Goal: Transaction & Acquisition: Purchase product/service

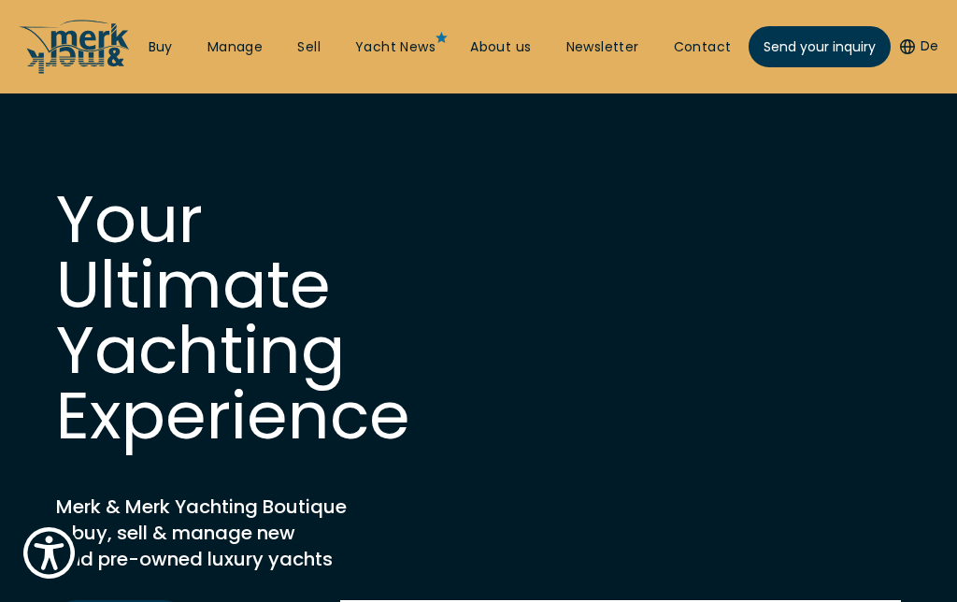
click at [154, 48] on link "Buy" at bounding box center [161, 47] width 24 height 19
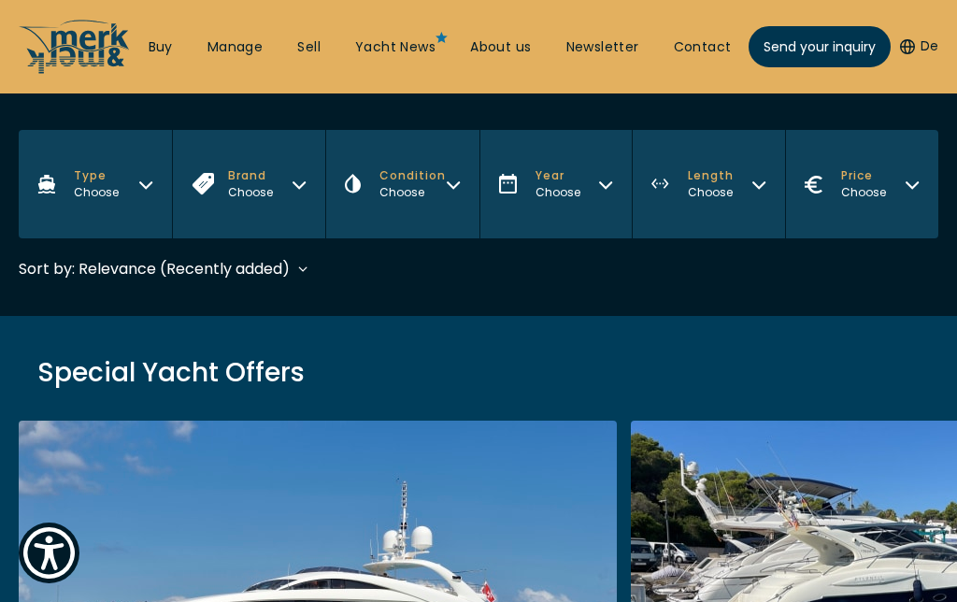
scroll to position [463, 0]
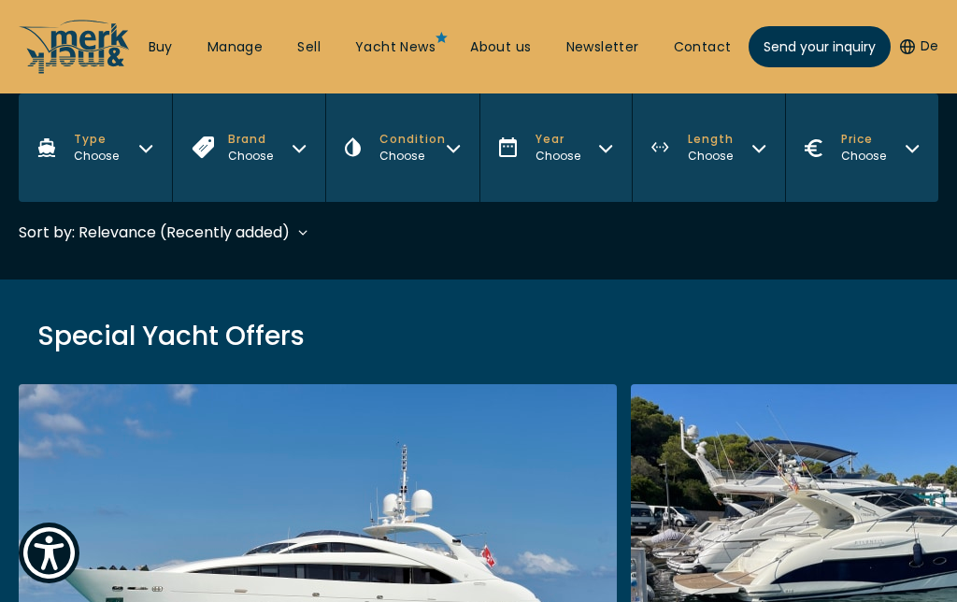
click at [136, 160] on button "Type Choose" at bounding box center [95, 147] width 153 height 108
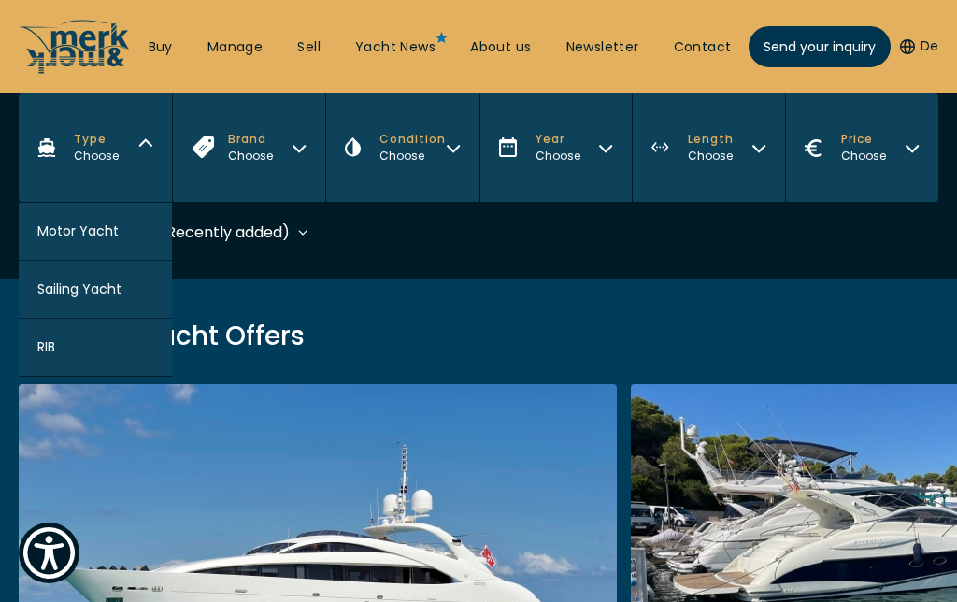
click at [114, 241] on span "Motor Yacht" at bounding box center [77, 232] width 81 height 20
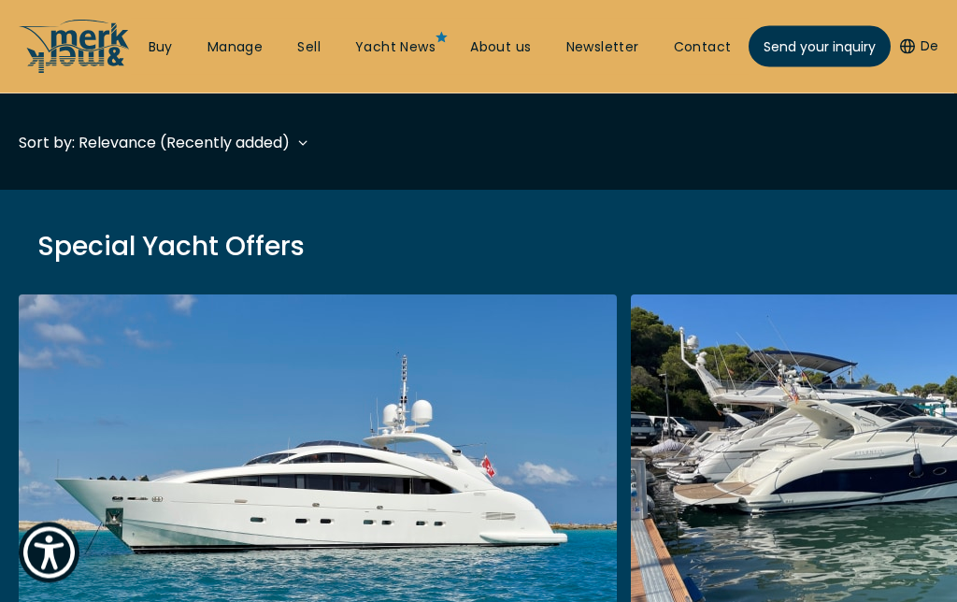
scroll to position [556, 0]
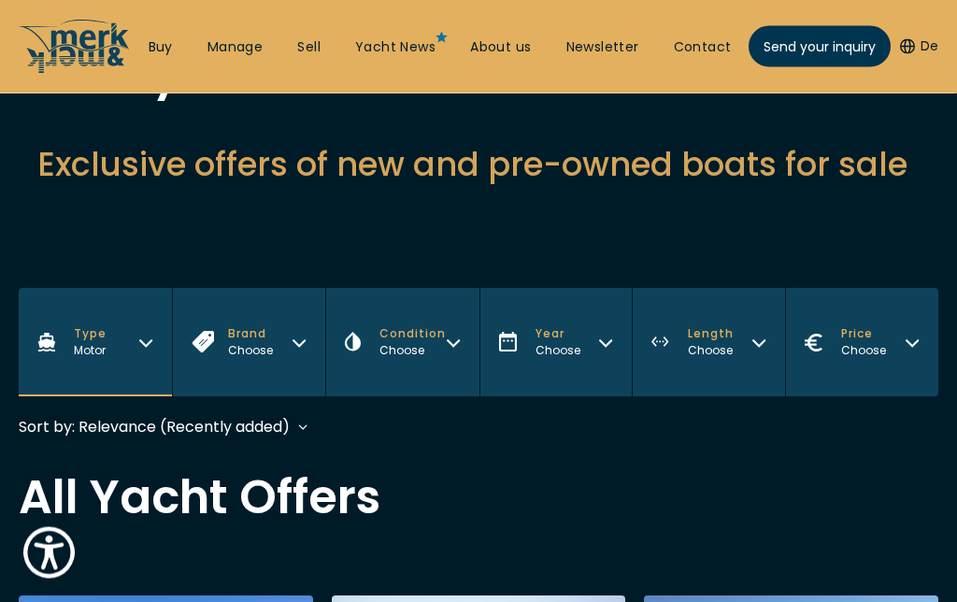
scroll to position [268, 0]
click at [454, 338] on icon "Condition" at bounding box center [453, 340] width 15 height 15
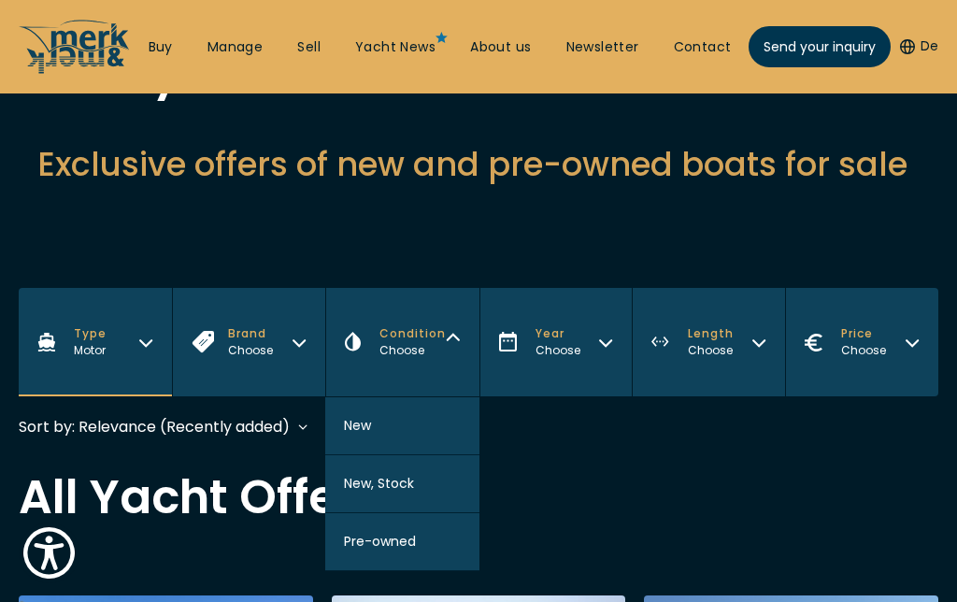
click at [452, 333] on button "Condition Choose" at bounding box center [402, 342] width 154 height 108
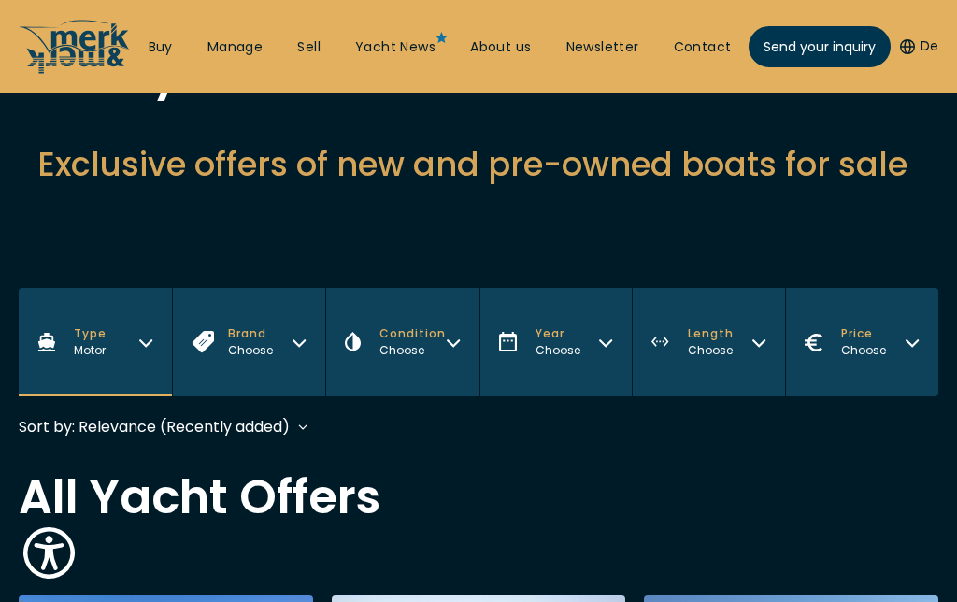
click at [757, 345] on icon "Length" at bounding box center [758, 343] width 11 height 6
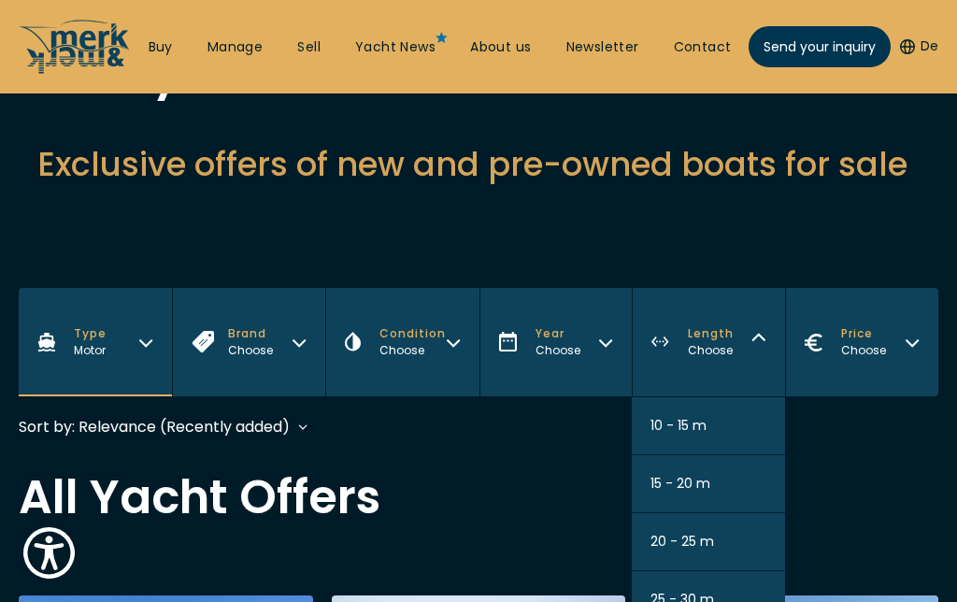
click at [727, 437] on button "10 - 15 m" at bounding box center [708, 426] width 153 height 58
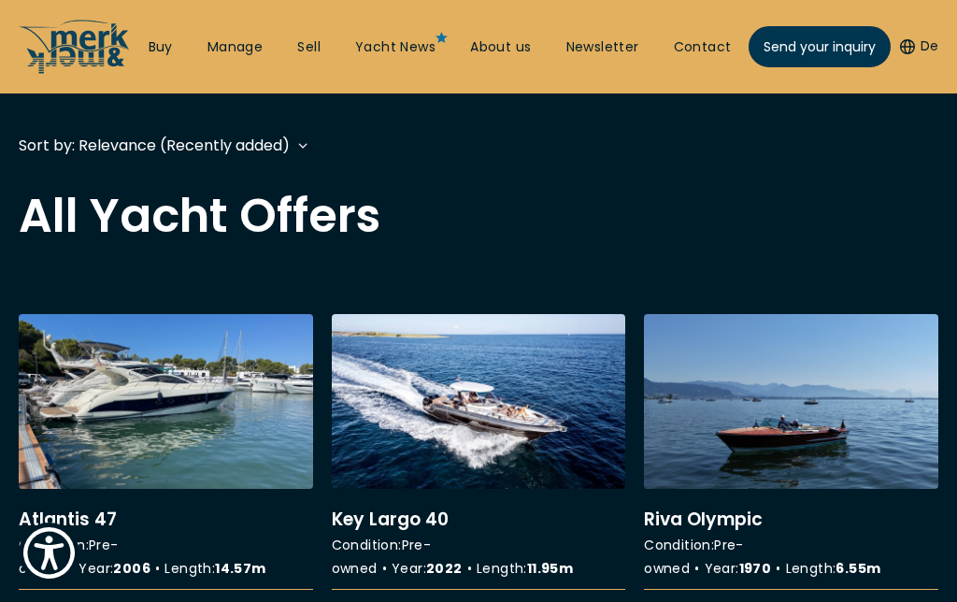
scroll to position [556, 0]
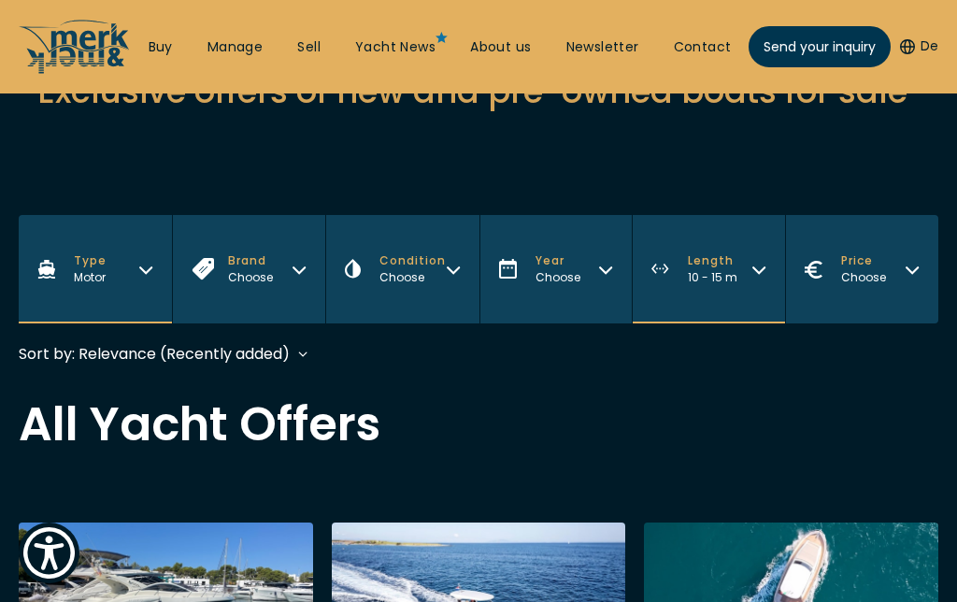
scroll to position [340, 0]
click at [765, 274] on icon "Length" at bounding box center [759, 268] width 15 height 15
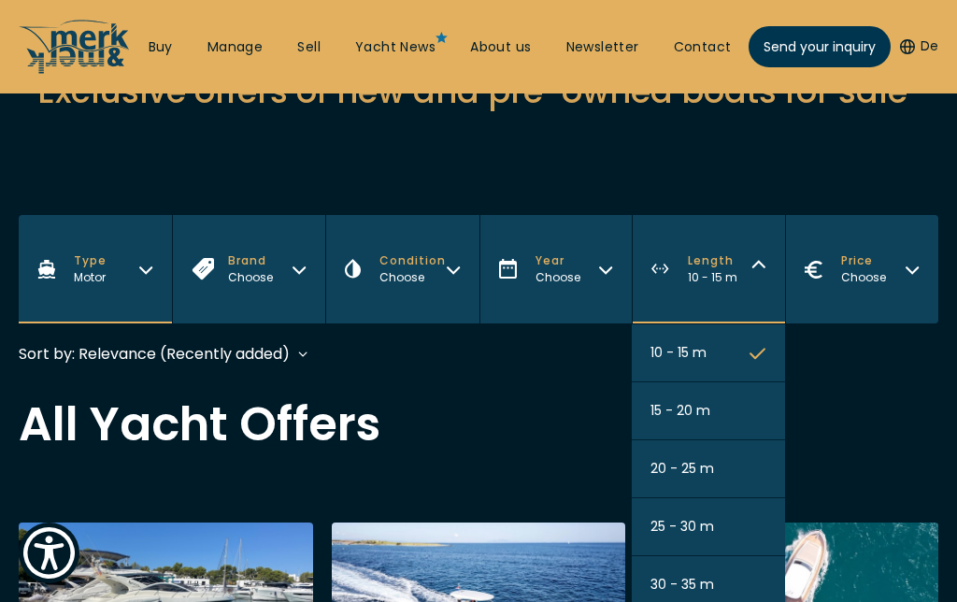
click at [723, 429] on button "15 - 20 m" at bounding box center [708, 411] width 153 height 58
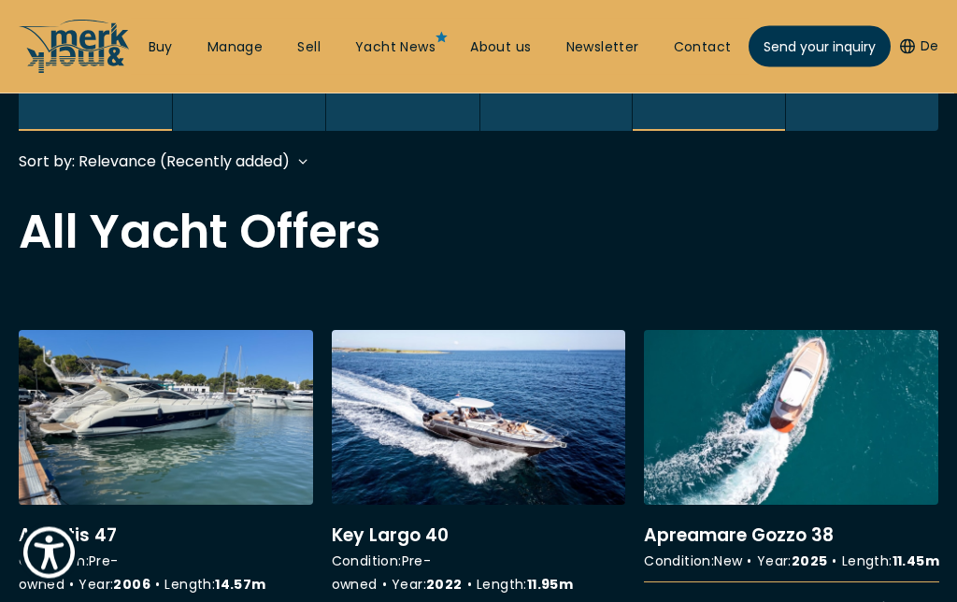
scroll to position [556, 0]
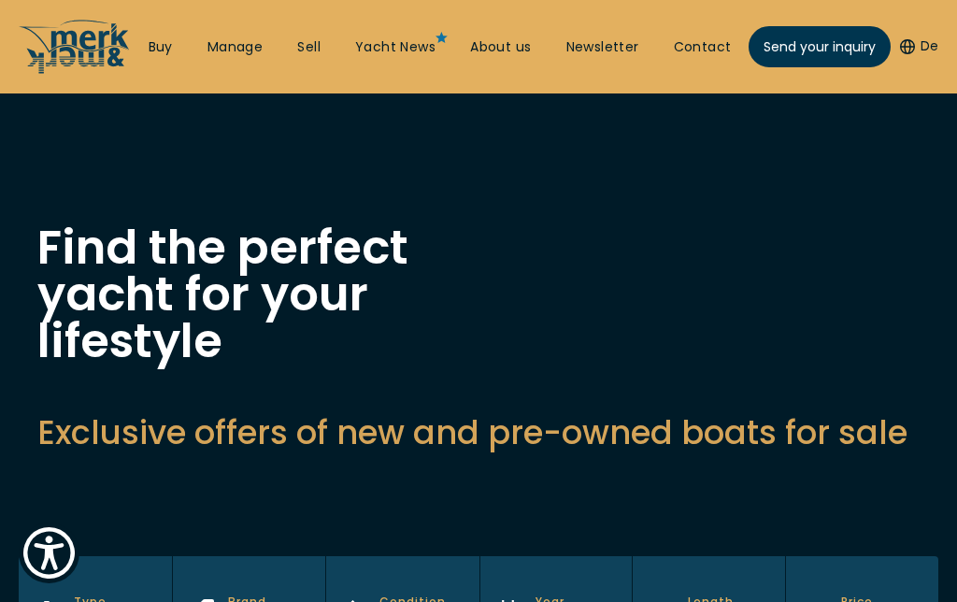
click at [57, 44] on icon "/" at bounding box center [75, 47] width 112 height 56
